Goal: Information Seeking & Learning: Learn about a topic

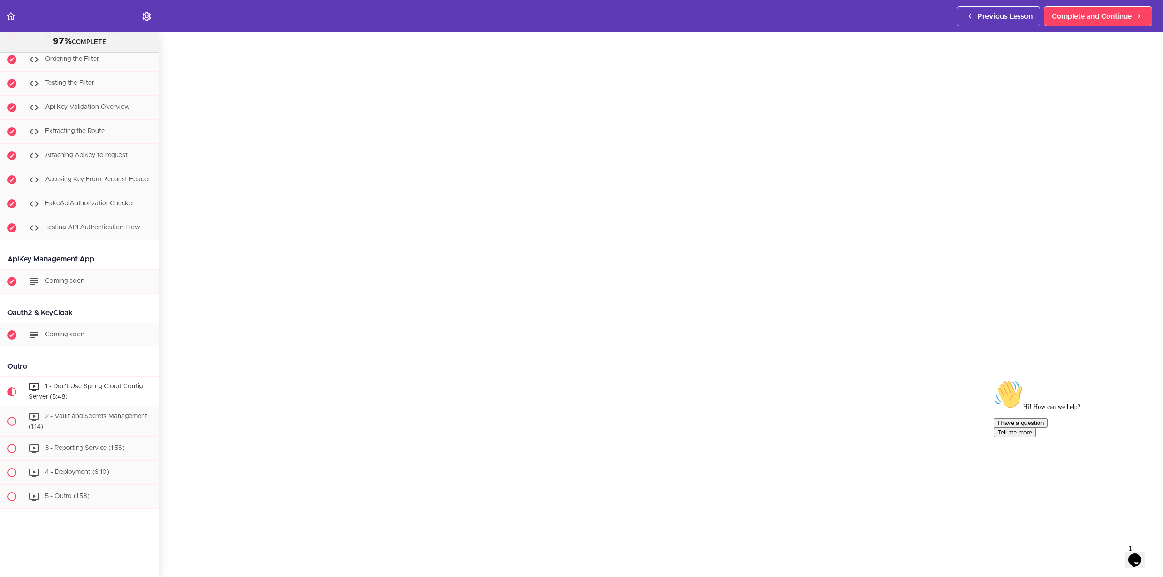
scroll to position [45, 0]
click at [994, 380] on icon "Chat attention grabber" at bounding box center [994, 380] width 0 height 0
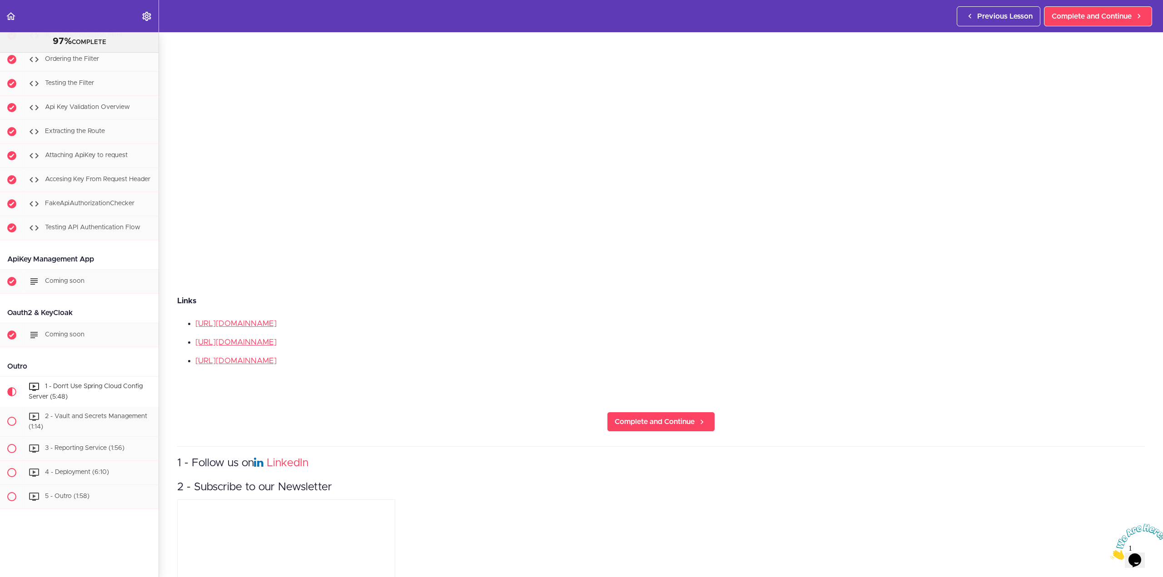
scroll to position [363, 0]
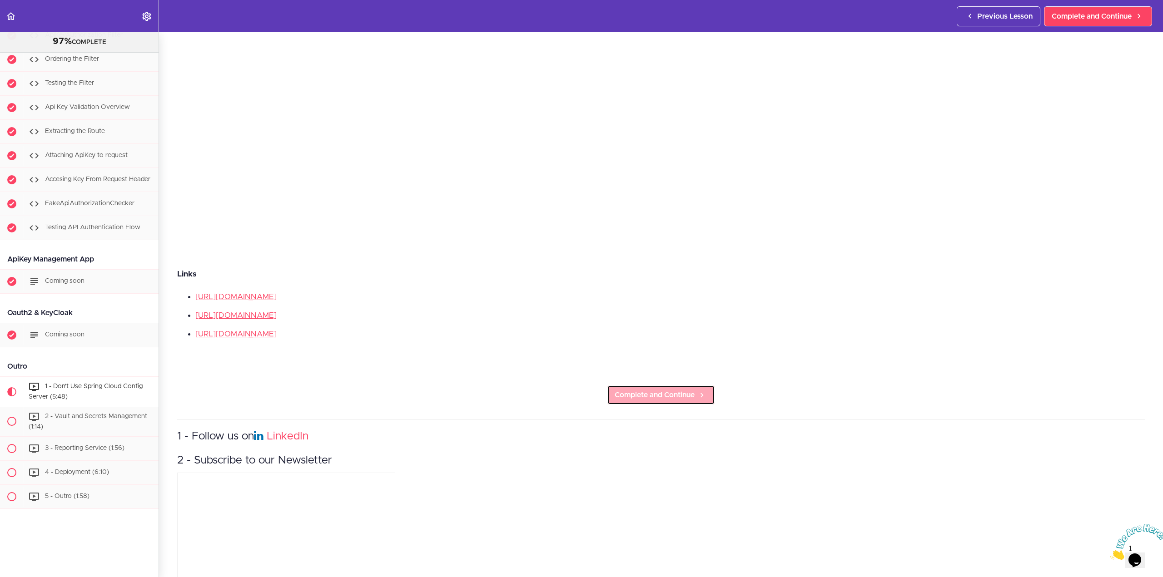
click at [650, 396] on span "Complete and Continue" at bounding box center [654, 395] width 80 height 11
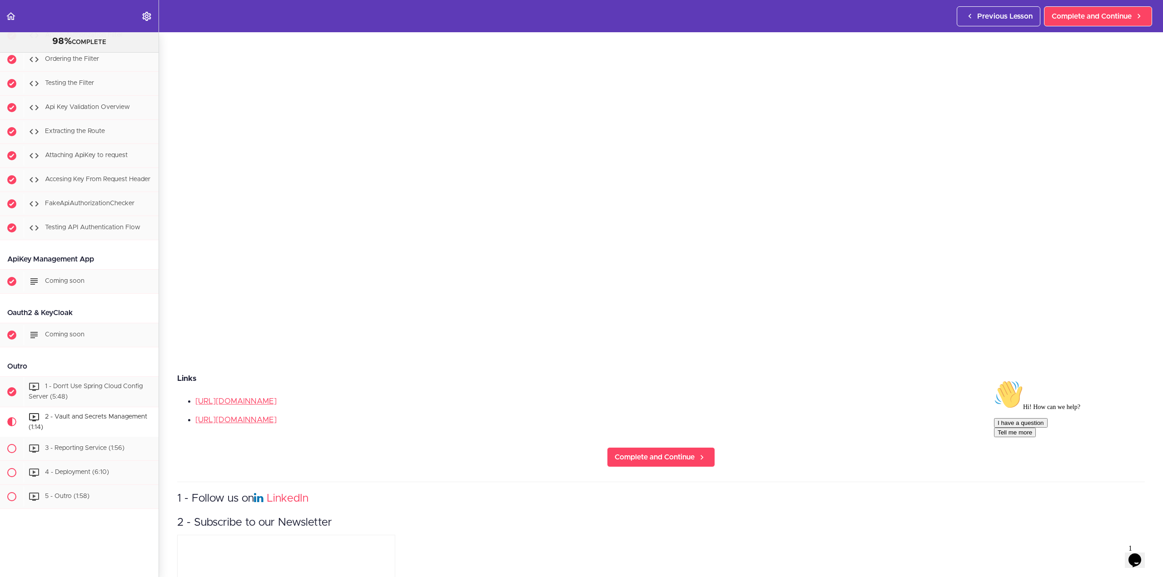
scroll to position [272, 0]
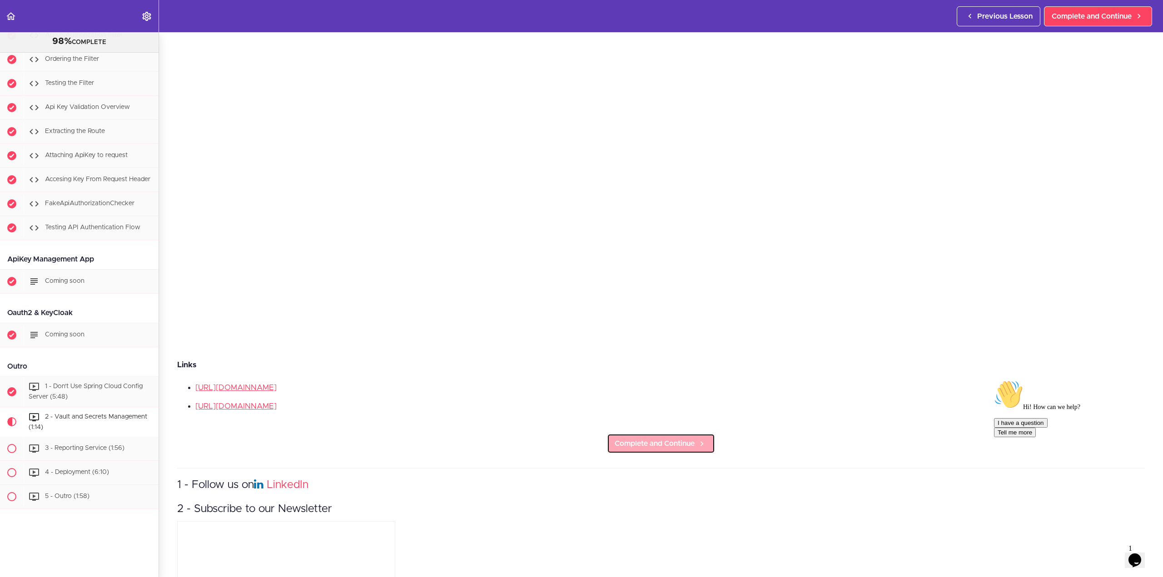
click at [654, 438] on span "Complete and Continue" at bounding box center [654, 443] width 80 height 11
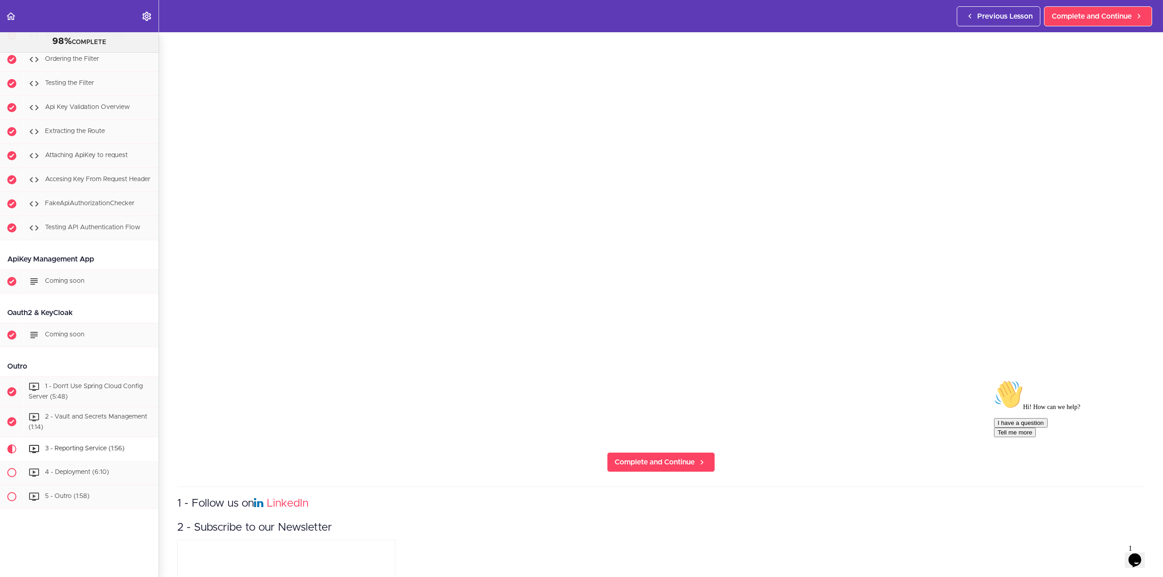
scroll to position [182, 0]
click at [639, 463] on link "Complete and Continue" at bounding box center [661, 460] width 108 height 20
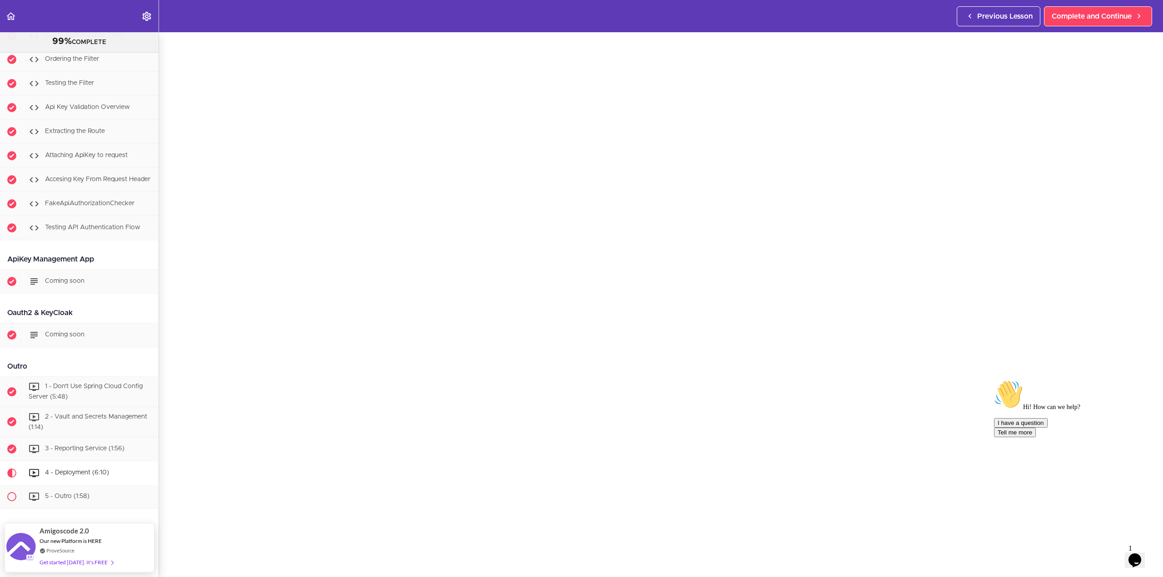
scroll to position [45, 0]
click at [994, 380] on icon "Chat attention grabber" at bounding box center [994, 380] width 0 height 0
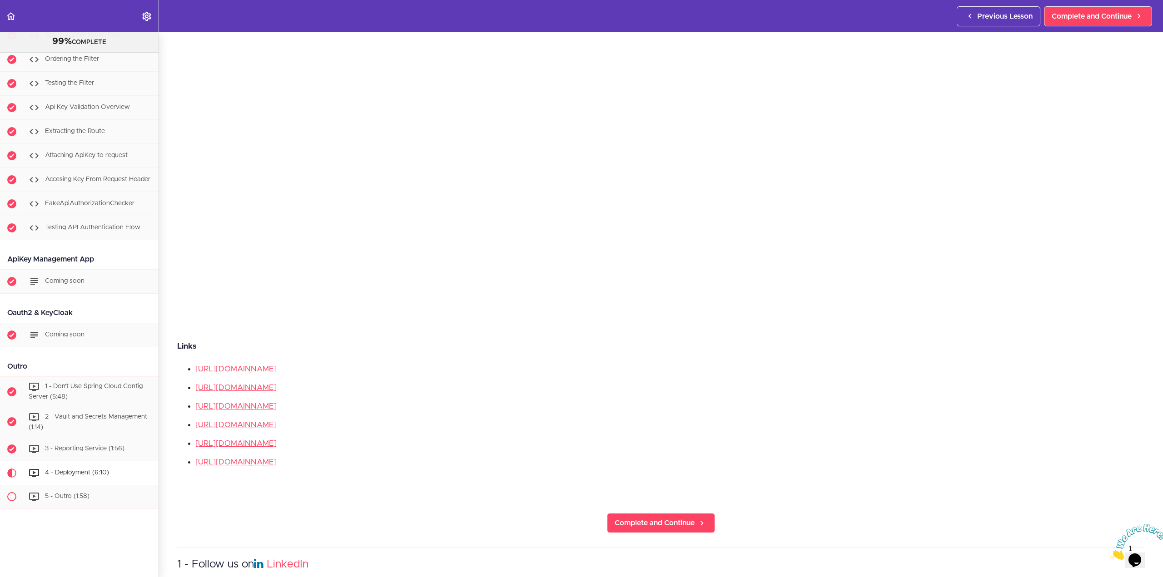
scroll to position [318, 0]
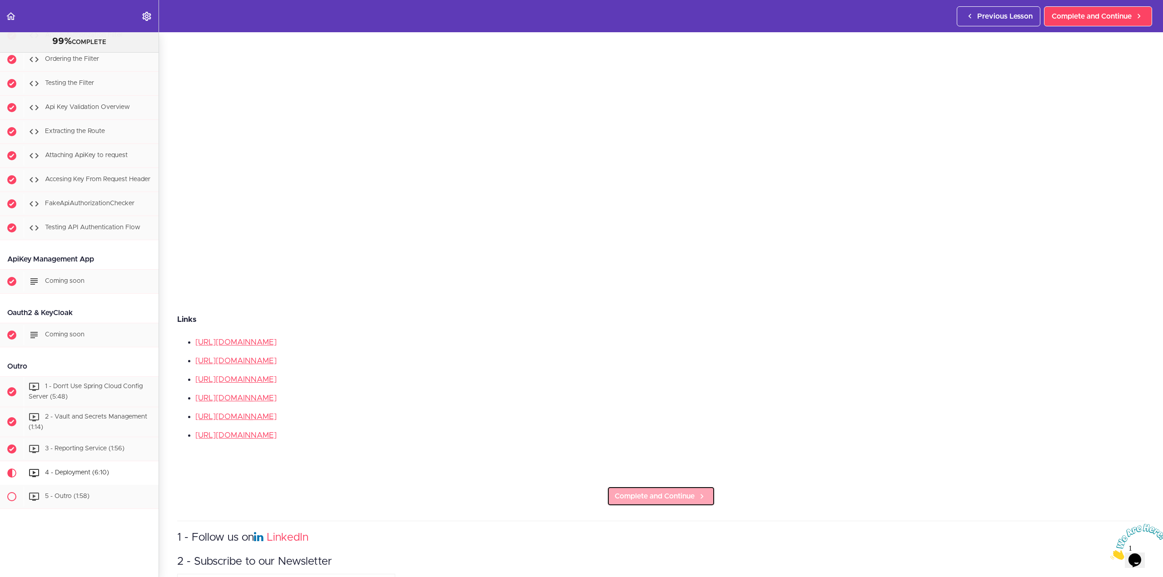
click at [622, 491] on span "Complete and Continue" at bounding box center [654, 496] width 80 height 11
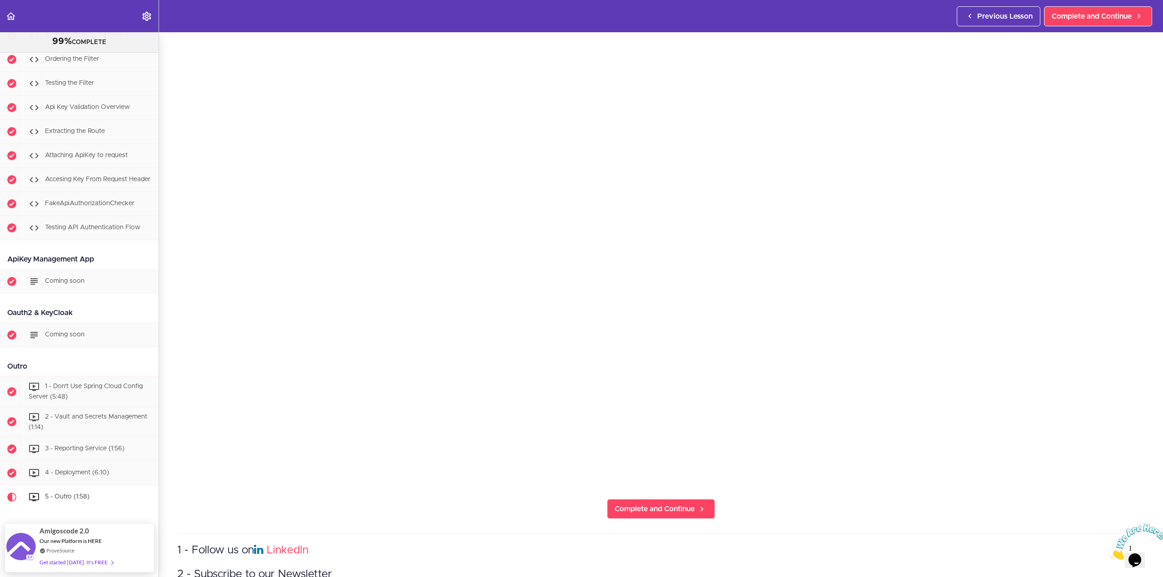
scroll to position [136, 0]
click at [681, 503] on span "Complete and Continue" at bounding box center [654, 505] width 80 height 11
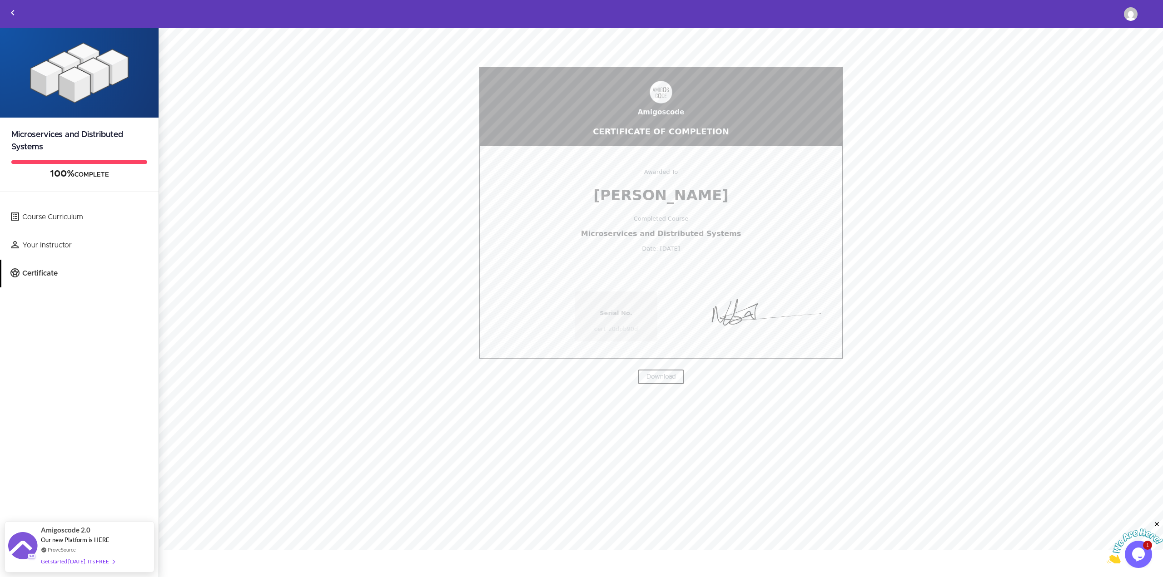
click at [672, 379] on link "Download" at bounding box center [660, 376] width 47 height 15
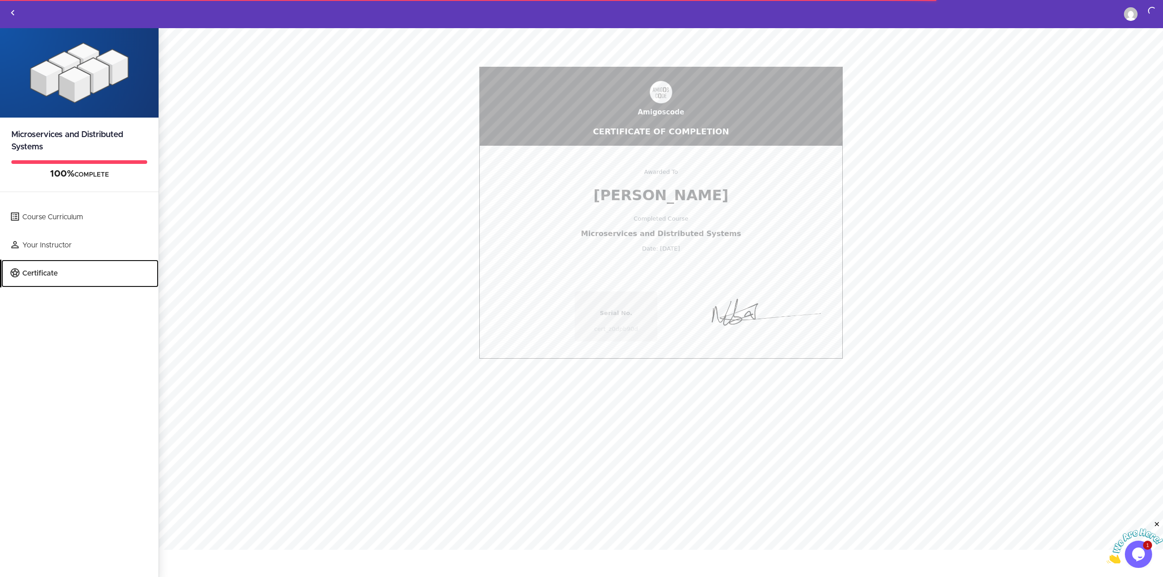
click at [58, 271] on link "Certificate" at bounding box center [79, 274] width 157 height 28
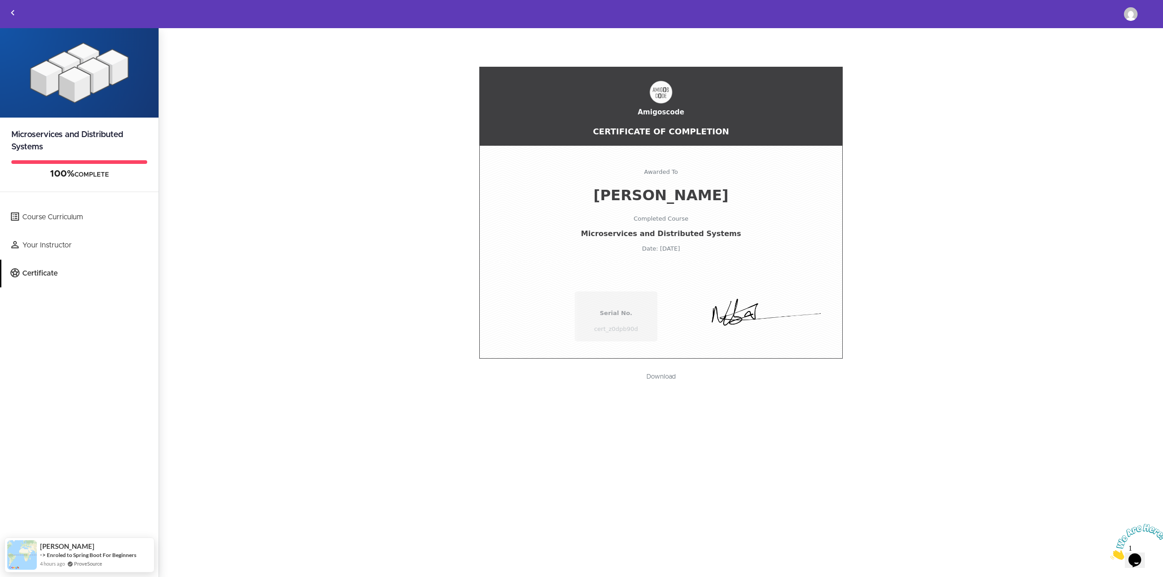
click at [340, 205] on div "Amigoscode Certificate Of Completion Awarded To Ricardo Pissarra Completed Cour…" at bounding box center [660, 206] width 967 height 306
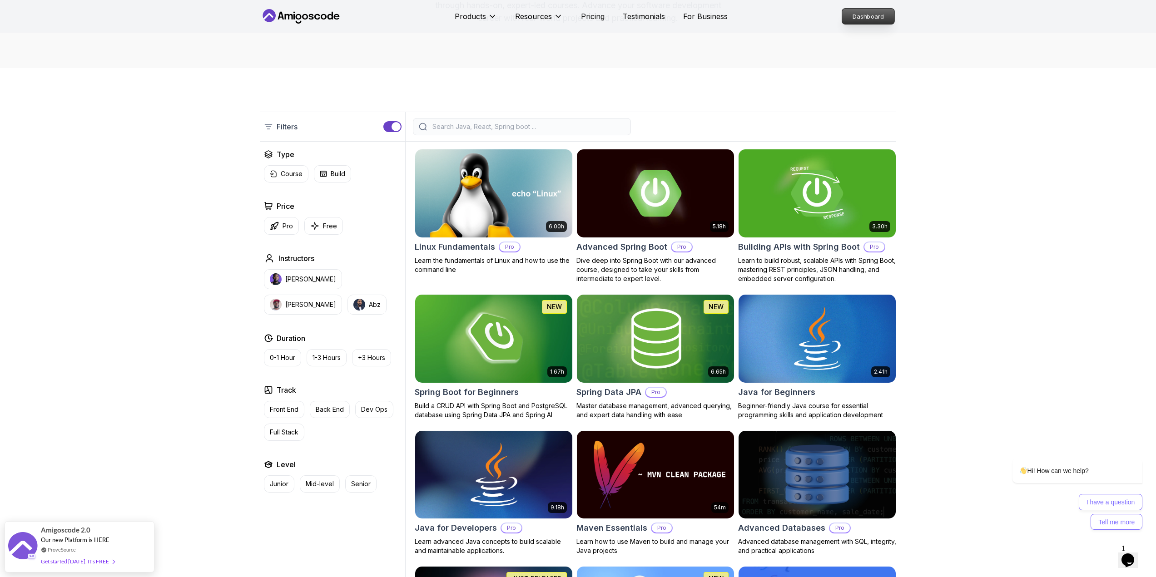
click at [847, 17] on p "Dashboard" at bounding box center [868, 16] width 52 height 15
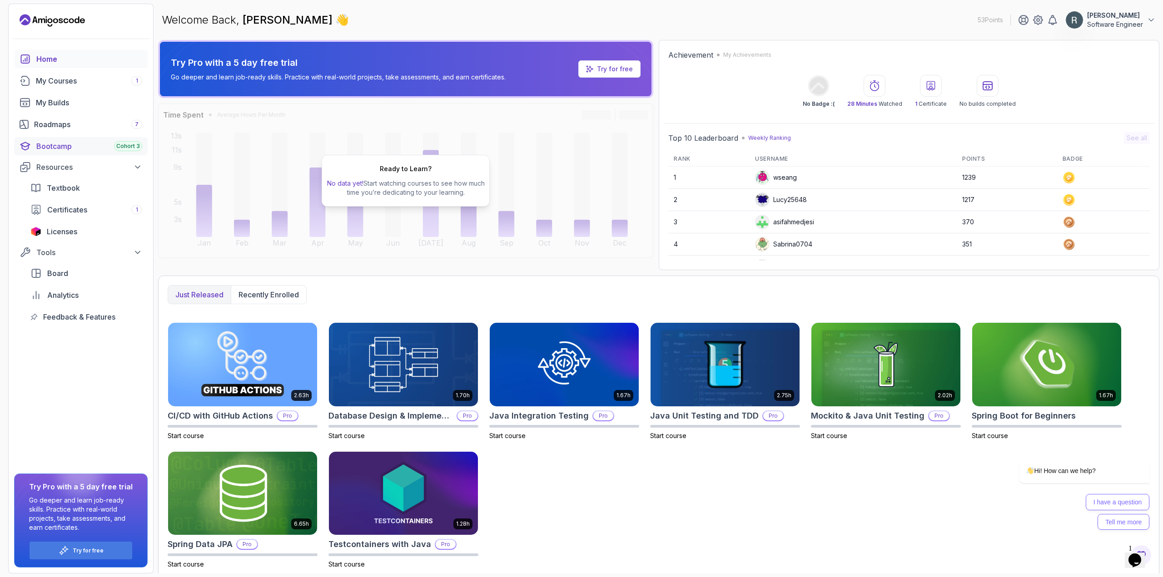
click at [85, 142] on div "Bootcamp Cohort 3" at bounding box center [89, 146] width 106 height 11
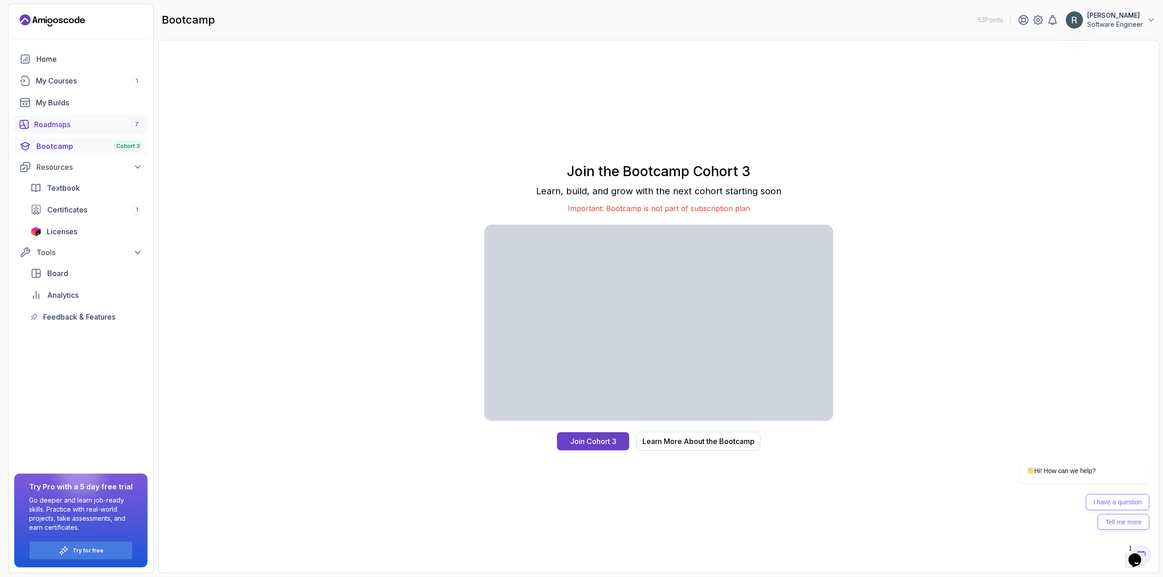
click at [80, 122] on div "Roadmaps 7" at bounding box center [88, 124] width 108 height 11
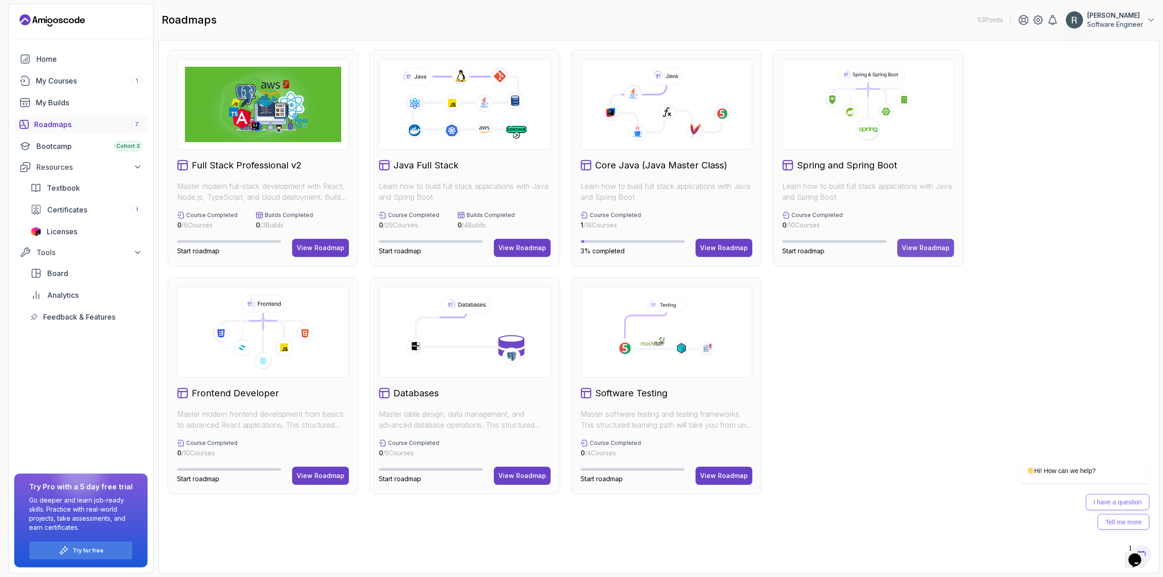
click at [929, 244] on div "View Roadmap" at bounding box center [925, 247] width 48 height 9
click at [720, 242] on button "View Roadmap" at bounding box center [723, 248] width 57 height 18
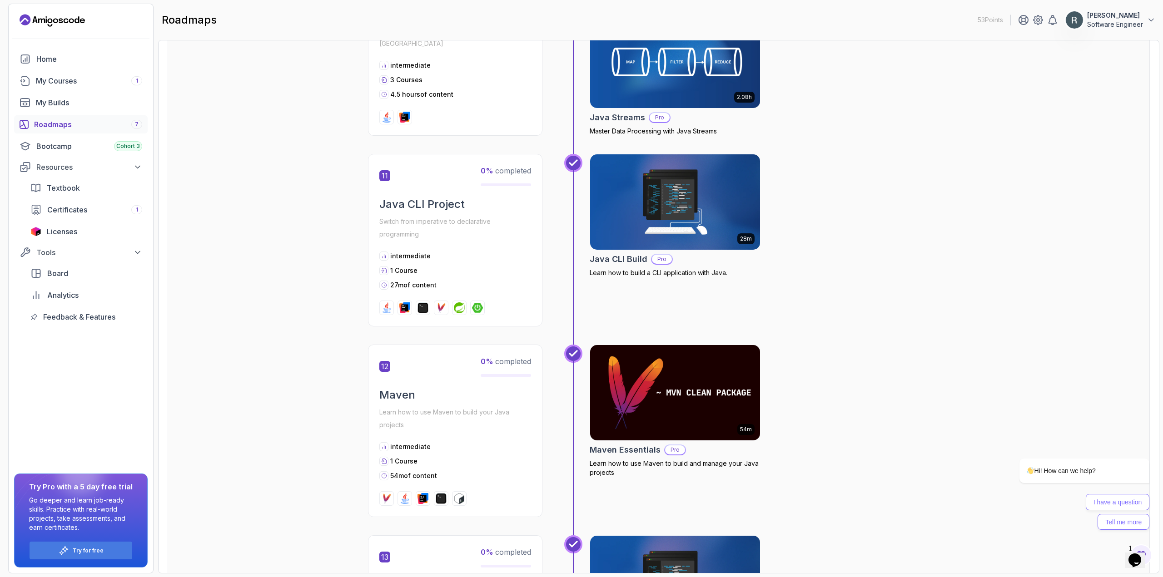
scroll to position [2042, 0]
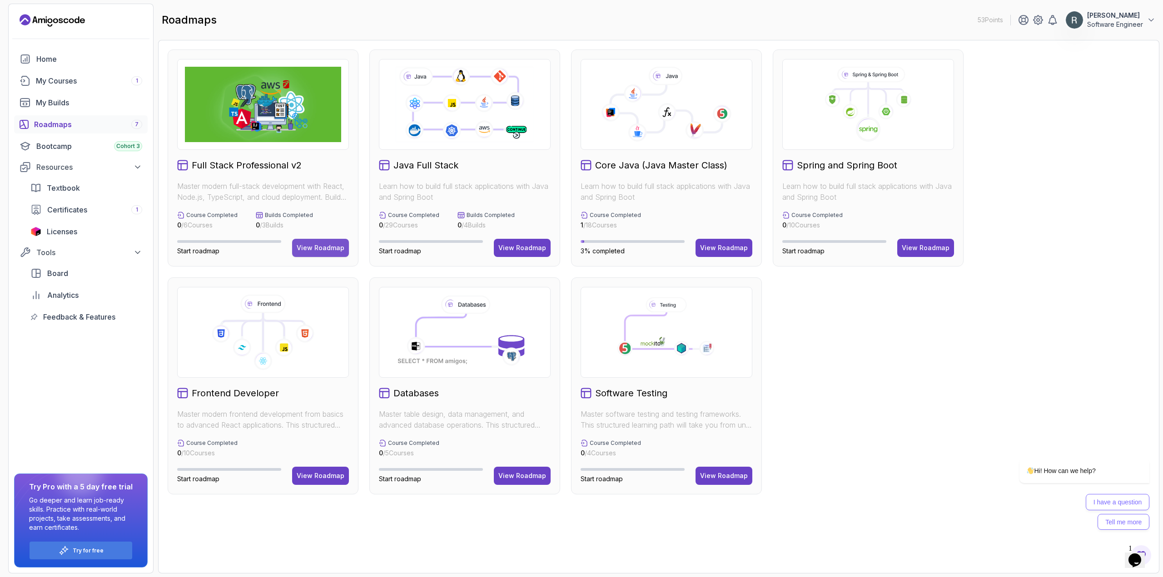
click at [336, 246] on div "View Roadmap" at bounding box center [321, 247] width 48 height 9
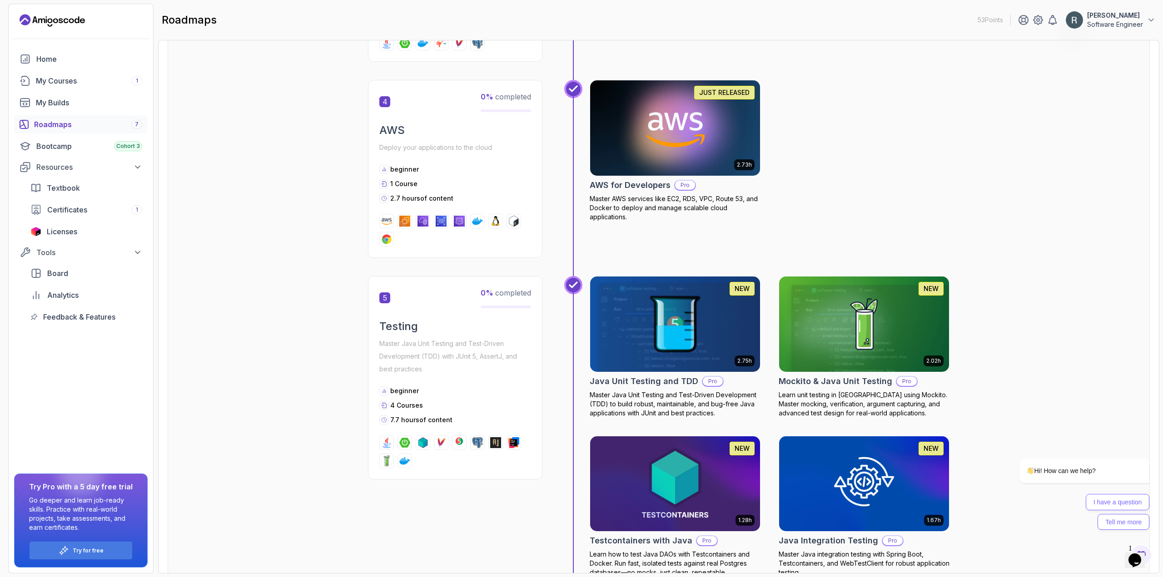
scroll to position [941, 0]
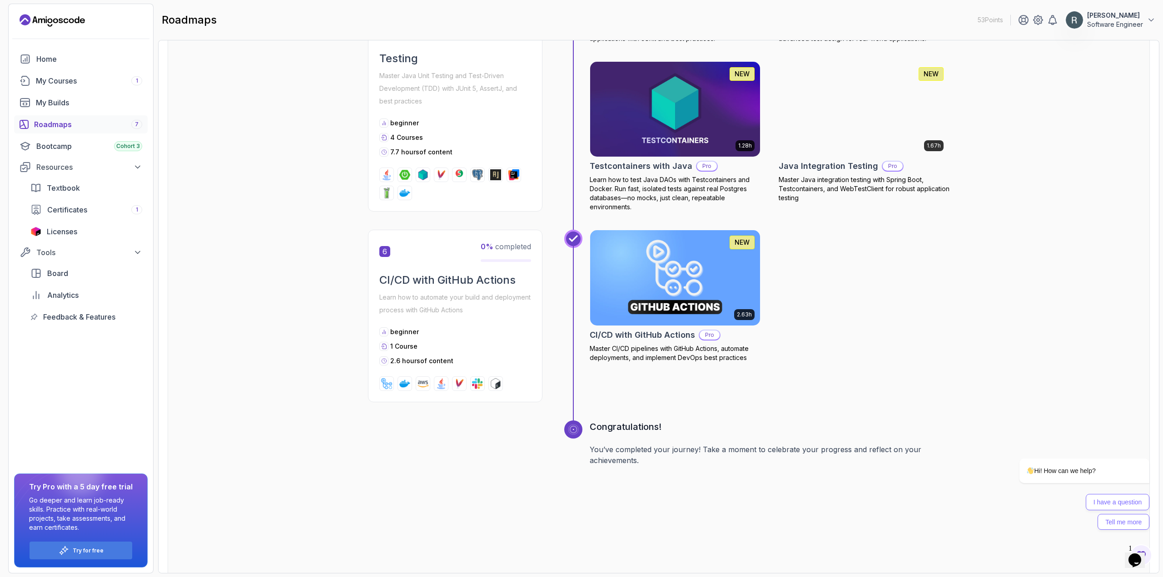
scroll to position [1350, 0]
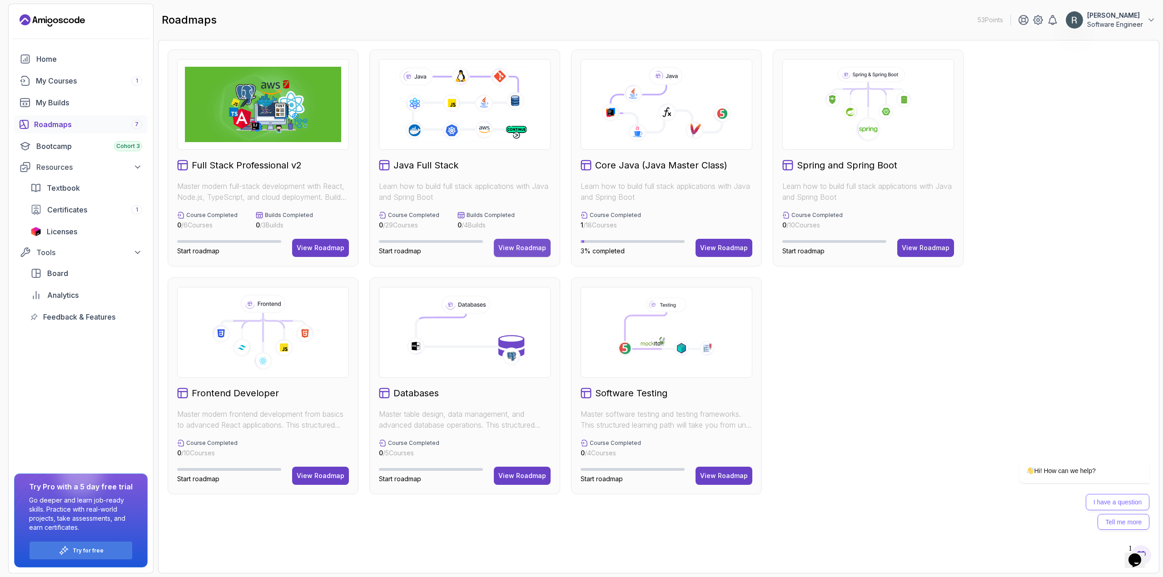
click at [516, 245] on div "View Roadmap" at bounding box center [522, 247] width 48 height 9
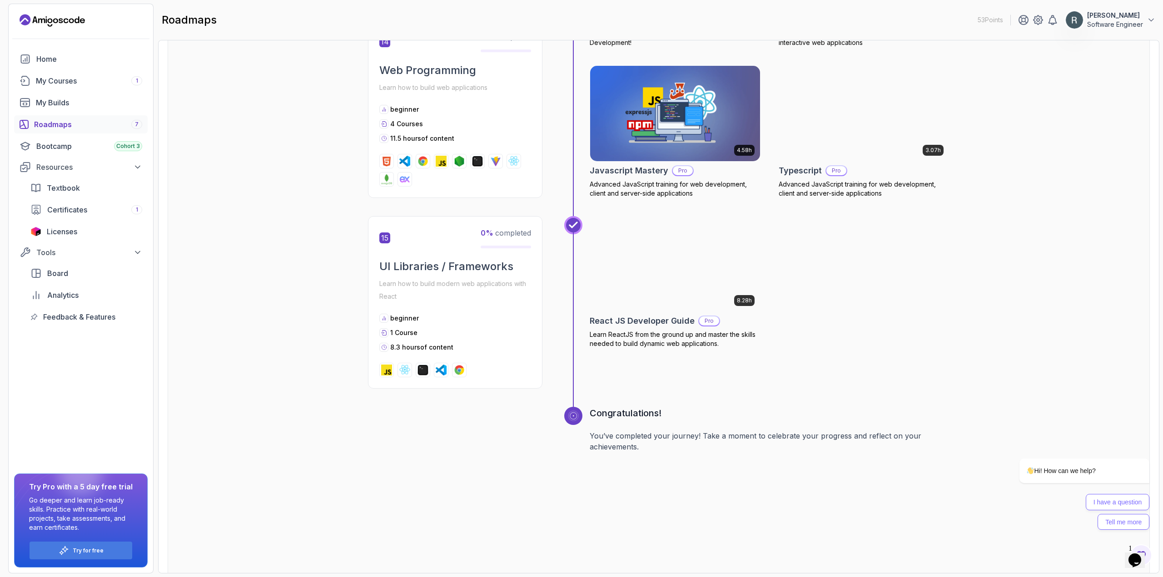
scroll to position [3399, 0]
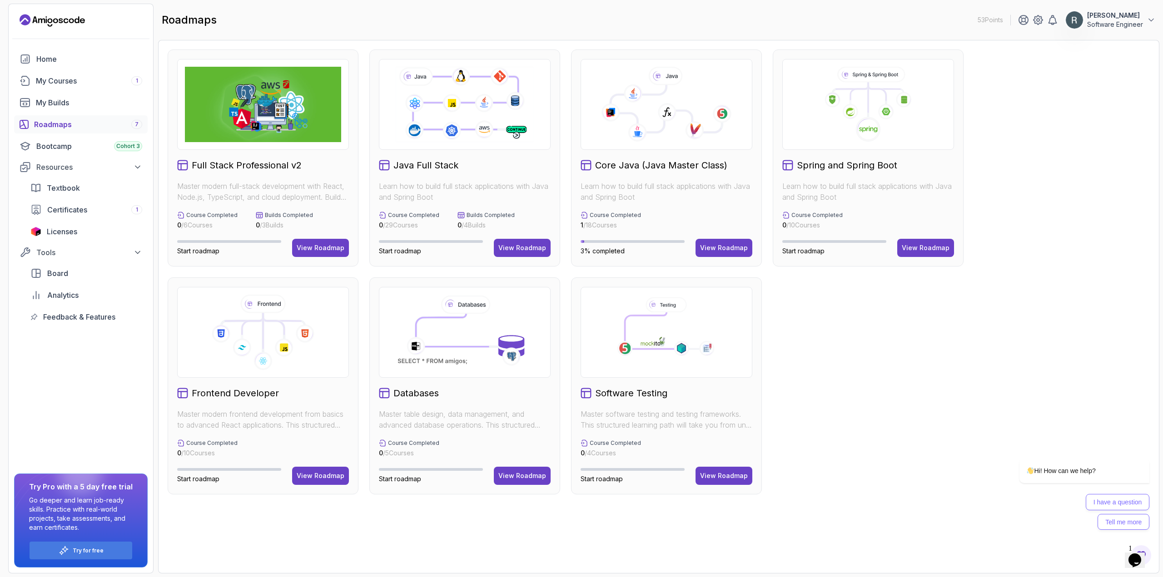
click at [476, 123] on icon at bounding box center [464, 104] width 140 height 78
click at [524, 243] on button "View Roadmap" at bounding box center [522, 248] width 57 height 18
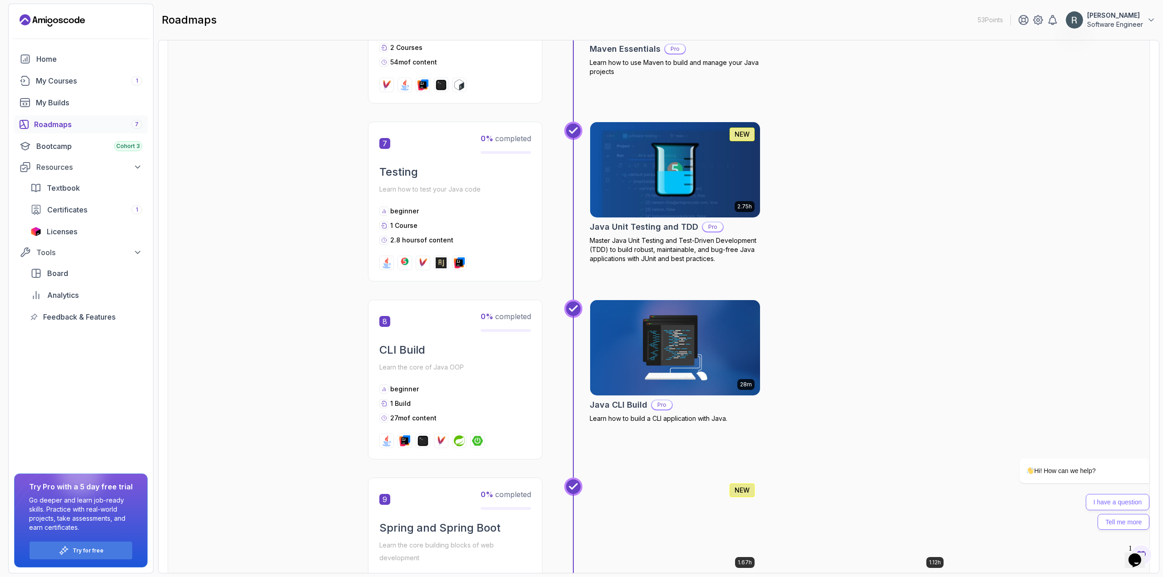
scroll to position [1317, 0]
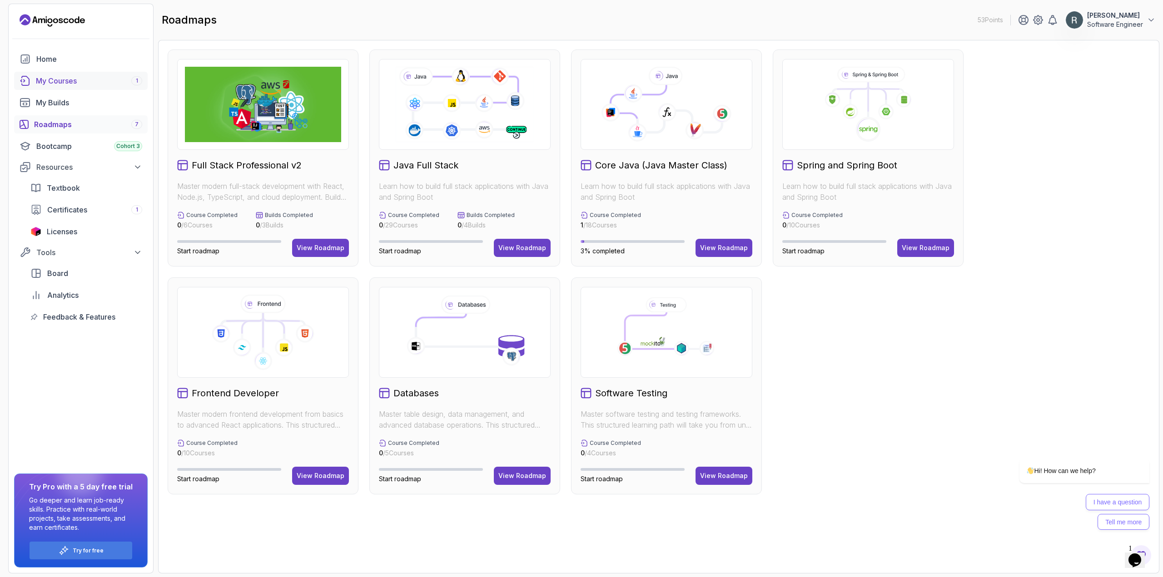
click at [101, 76] on div "My Courses 1" at bounding box center [89, 80] width 106 height 11
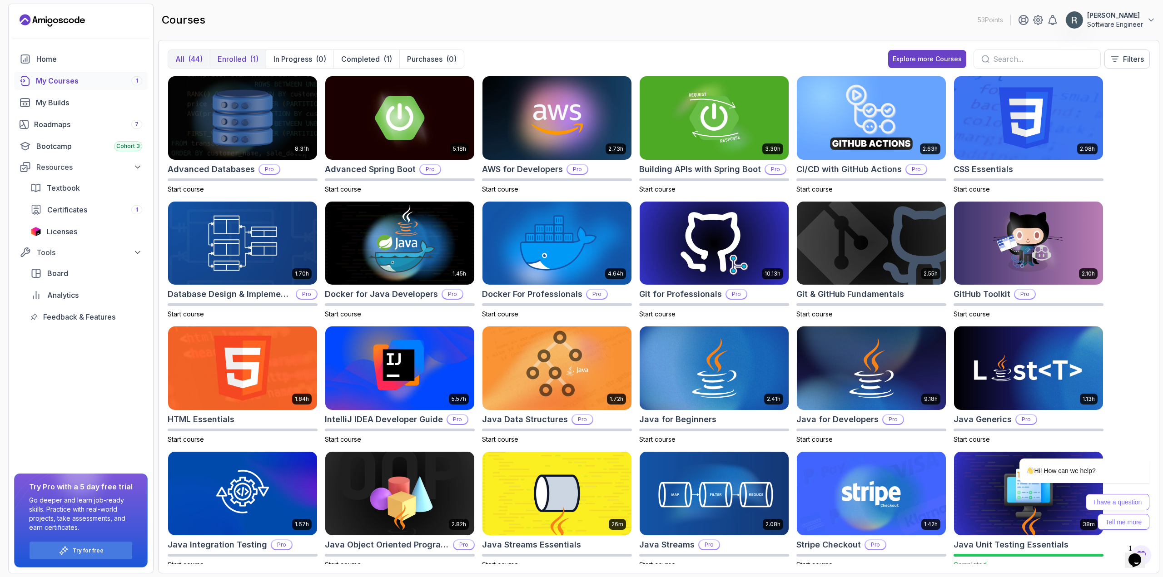
click at [223, 52] on button "Enrolled (1)" at bounding box center [238, 59] width 56 height 18
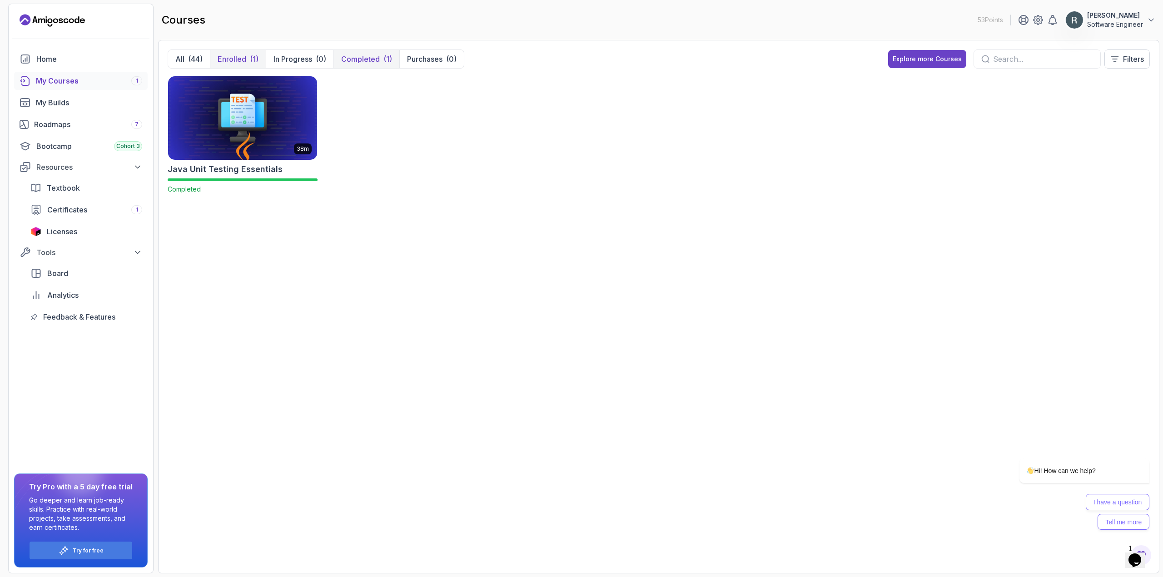
click at [356, 64] on p "Completed" at bounding box center [360, 59] width 39 height 11
click at [197, 55] on div "(44)" at bounding box center [195, 59] width 15 height 11
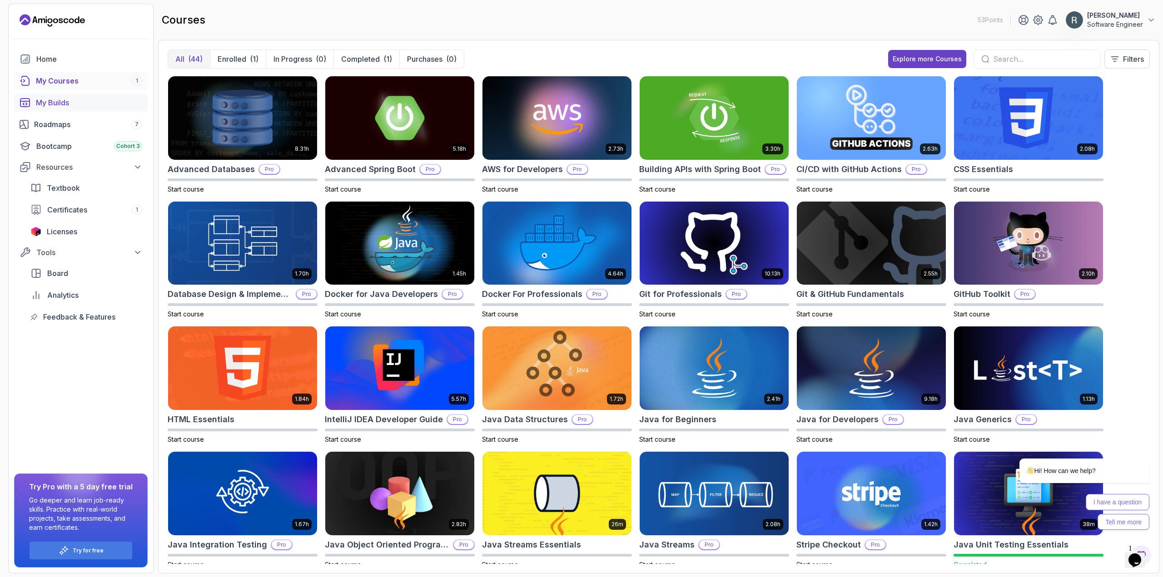
click at [96, 99] on div "My Builds" at bounding box center [89, 102] width 106 height 11
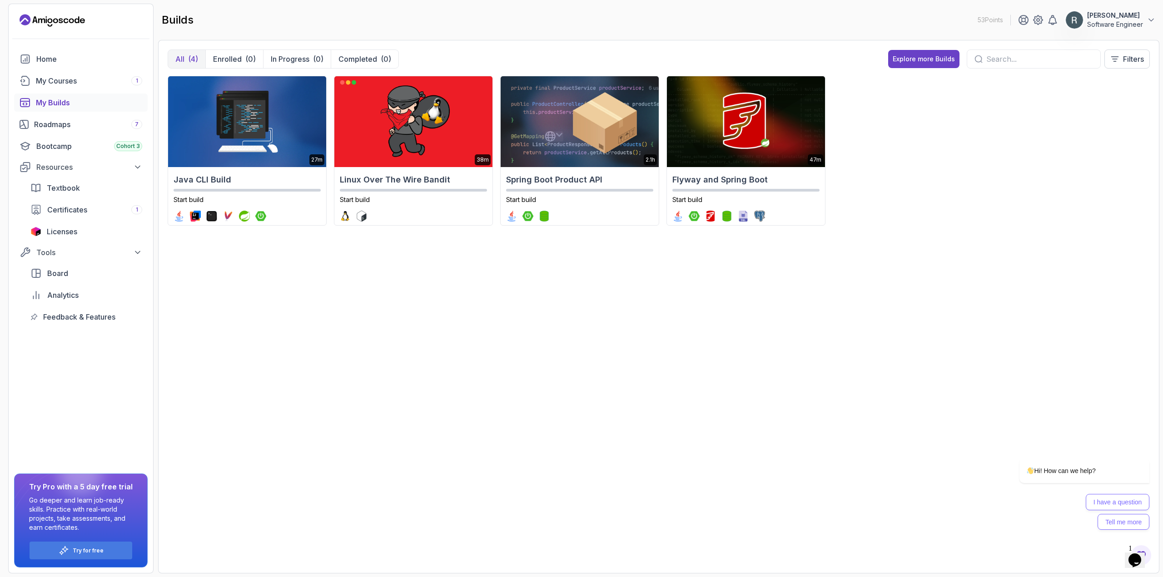
click at [1134, 31] on div "builds 53 Points [PERSON_NAME] Software Engineer" at bounding box center [658, 20] width 1001 height 33
click at [1147, 19] on icon at bounding box center [1150, 19] width 9 height 9
click at [1073, 91] on p "Billing" at bounding box center [1080, 88] width 20 height 11
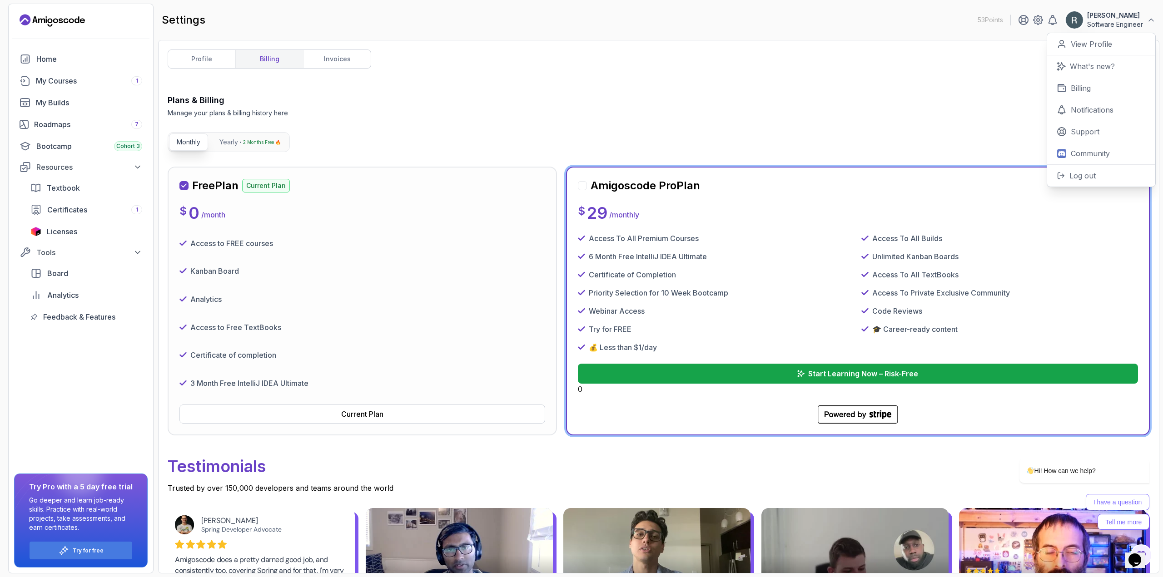
click at [616, 186] on h2 "Amigoscode Pro Plan" at bounding box center [644, 185] width 109 height 15
click at [582, 184] on div at bounding box center [582, 185] width 9 height 9
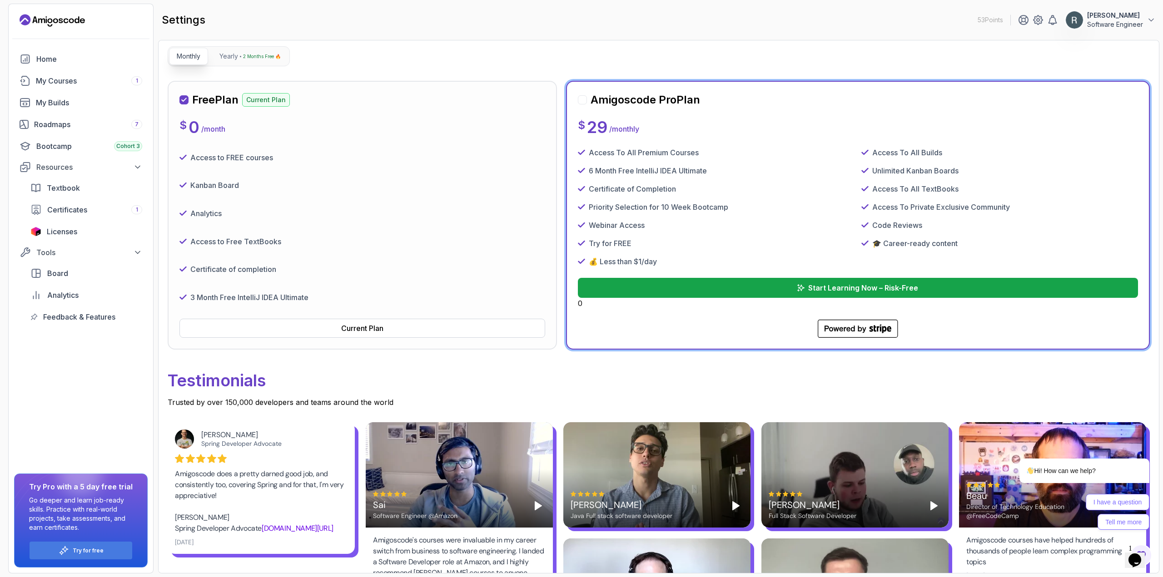
scroll to position [91, 0]
